Goal: Information Seeking & Learning: Find specific fact

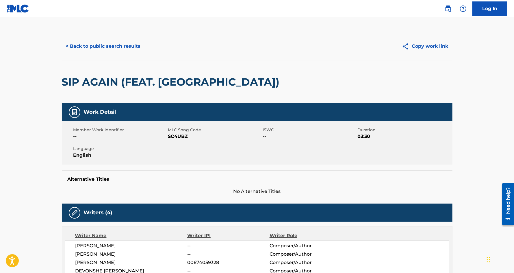
click at [120, 48] on button "< Back to public search results" at bounding box center [103, 46] width 83 height 14
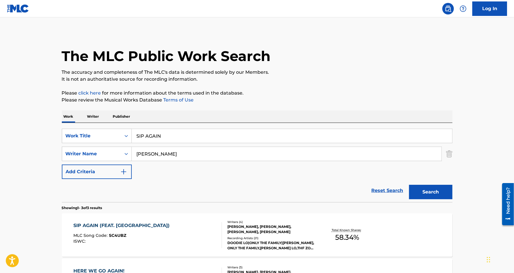
scroll to position [52, 0]
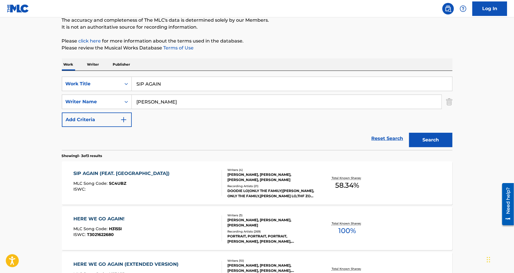
click at [166, 83] on input "SIP AGAIN" at bounding box center [292, 84] width 321 height 14
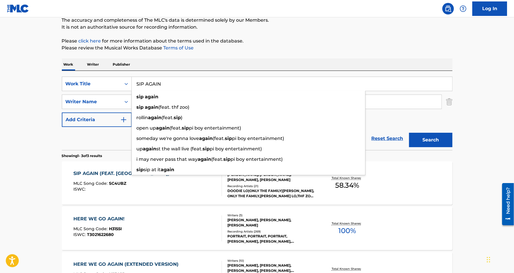
click at [166, 83] on input "SIP AGAIN" at bounding box center [292, 84] width 321 height 14
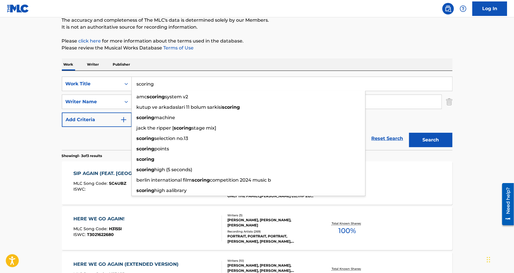
type input "scoring"
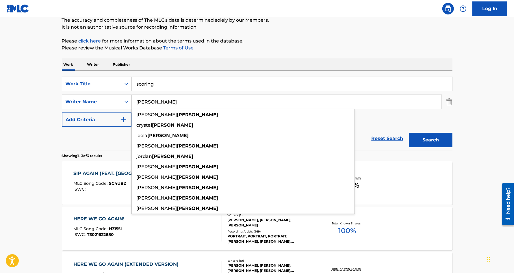
type input "[PERSON_NAME]"
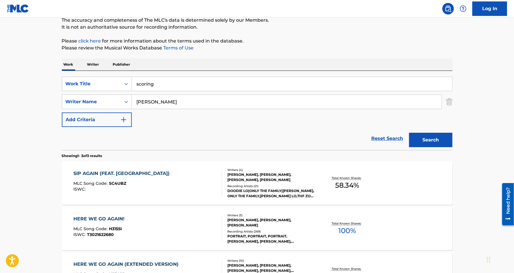
click at [428, 146] on button "Search" at bounding box center [430, 140] width 43 height 14
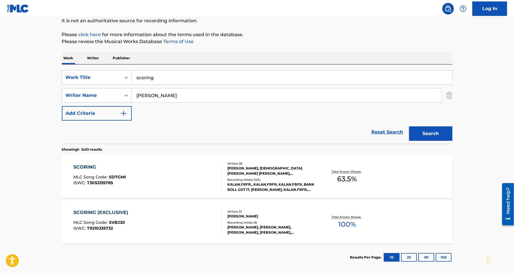
scroll to position [75, 0]
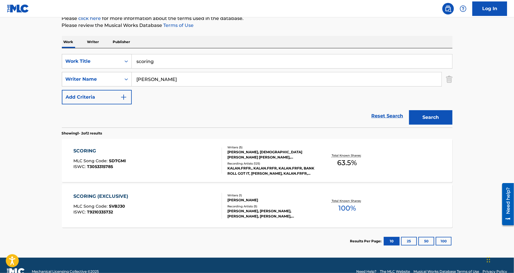
click at [90, 149] on div "SCORING" at bounding box center [99, 150] width 53 height 7
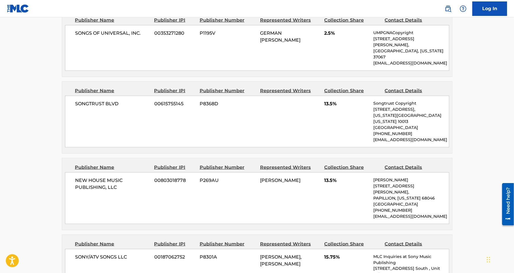
scroll to position [434, 0]
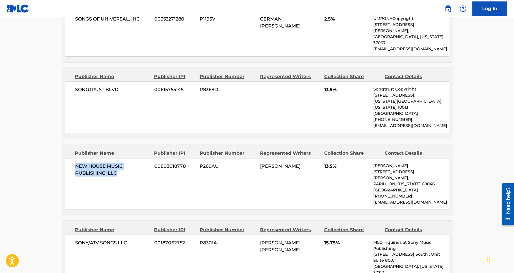
drag, startPoint x: 117, startPoint y: 135, endPoint x: 67, endPoint y: 128, distance: 50.8
click at [67, 158] on div "NEW HOUSE MUSIC PUBLISHING, LLC 00803018778 P269AU [PERSON_NAME] 13.5% [PERSON_…" at bounding box center [257, 184] width 384 height 52
copy span "NEW HOUSE MUSIC PUBLISHING, LLC"
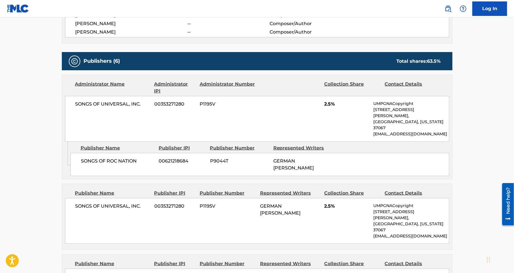
scroll to position [0, 0]
